Goal: Transaction & Acquisition: Subscribe to service/newsletter

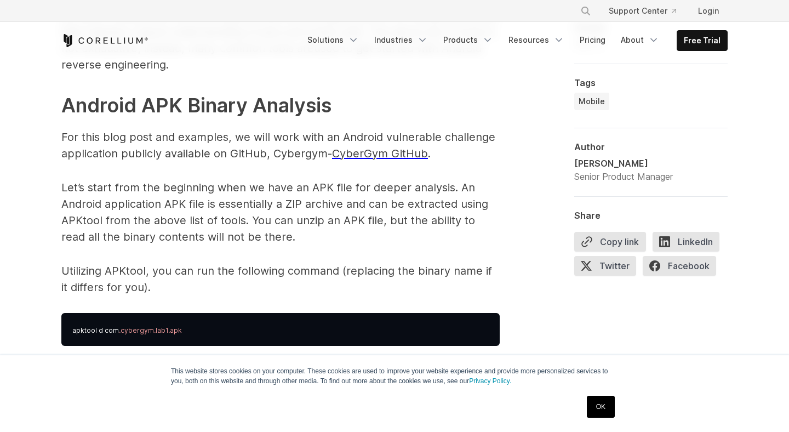
scroll to position [1572, 0]
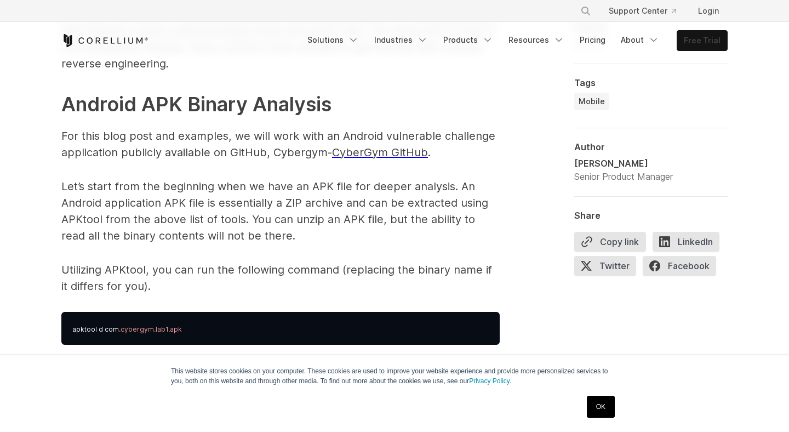
click at [698, 42] on link "Free Trial" at bounding box center [702, 41] width 50 height 20
